Goal: Task Accomplishment & Management: Manage account settings

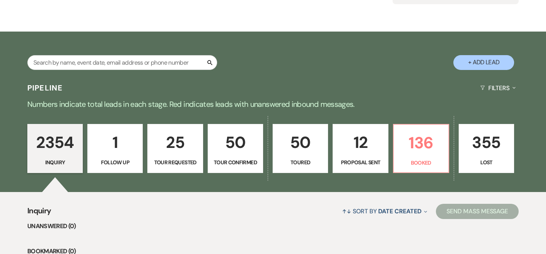
scroll to position [109, 0]
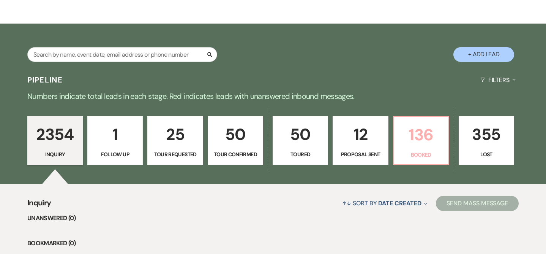
click at [403, 148] on link "136 Booked" at bounding box center [421, 140] width 56 height 49
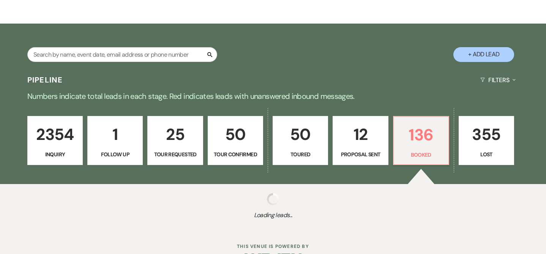
select select "7"
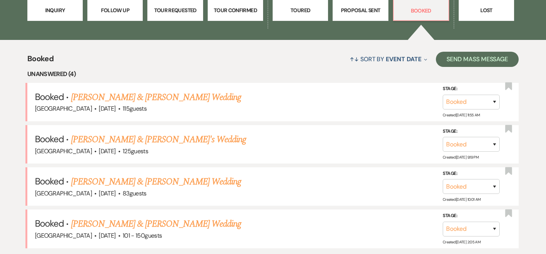
scroll to position [269, 0]
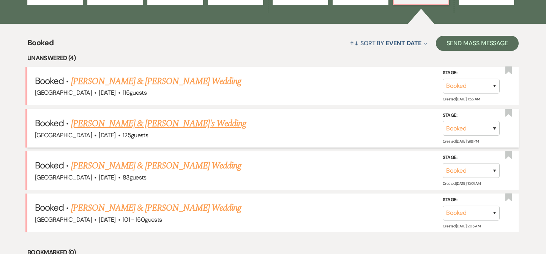
click at [211, 126] on link "[PERSON_NAME] & [PERSON_NAME]'s Wedding" at bounding box center [158, 124] width 175 height 14
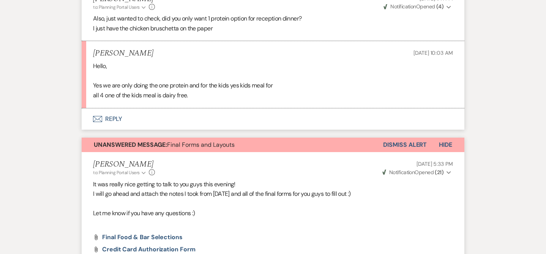
scroll to position [713, 0]
